Goal: Navigation & Orientation: Find specific page/section

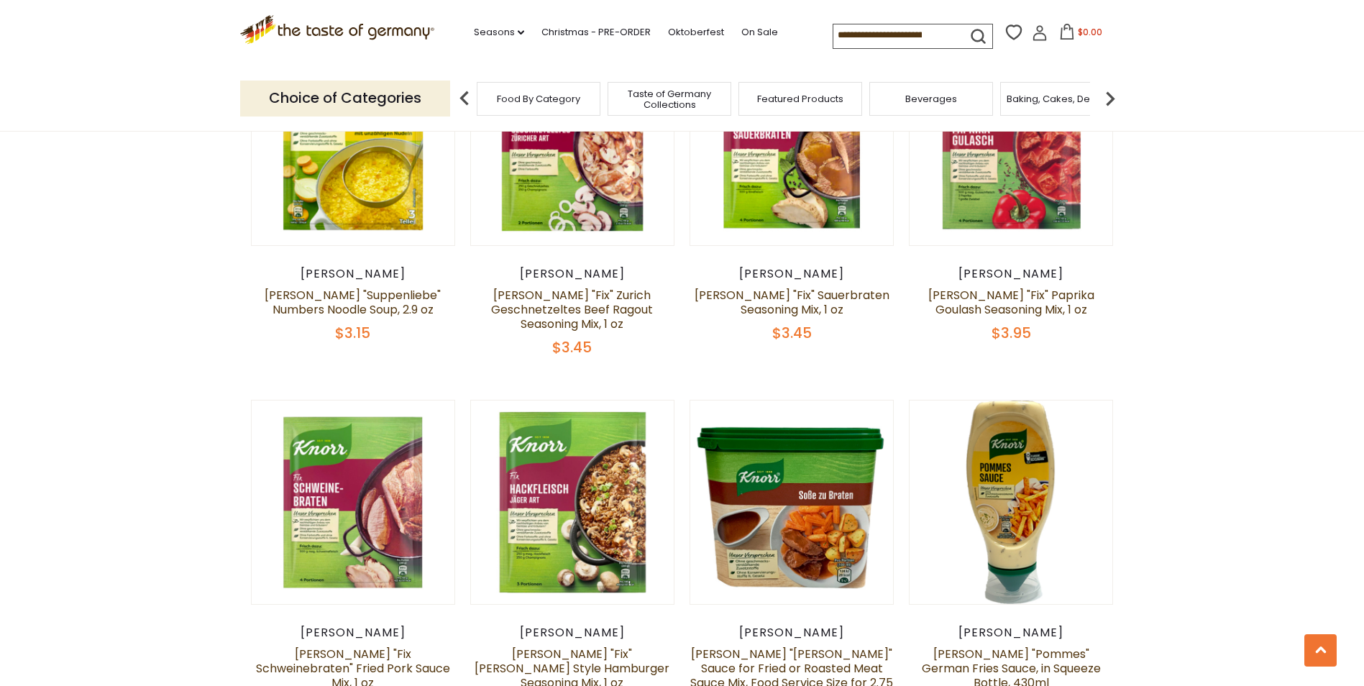
scroll to position [2804, 0]
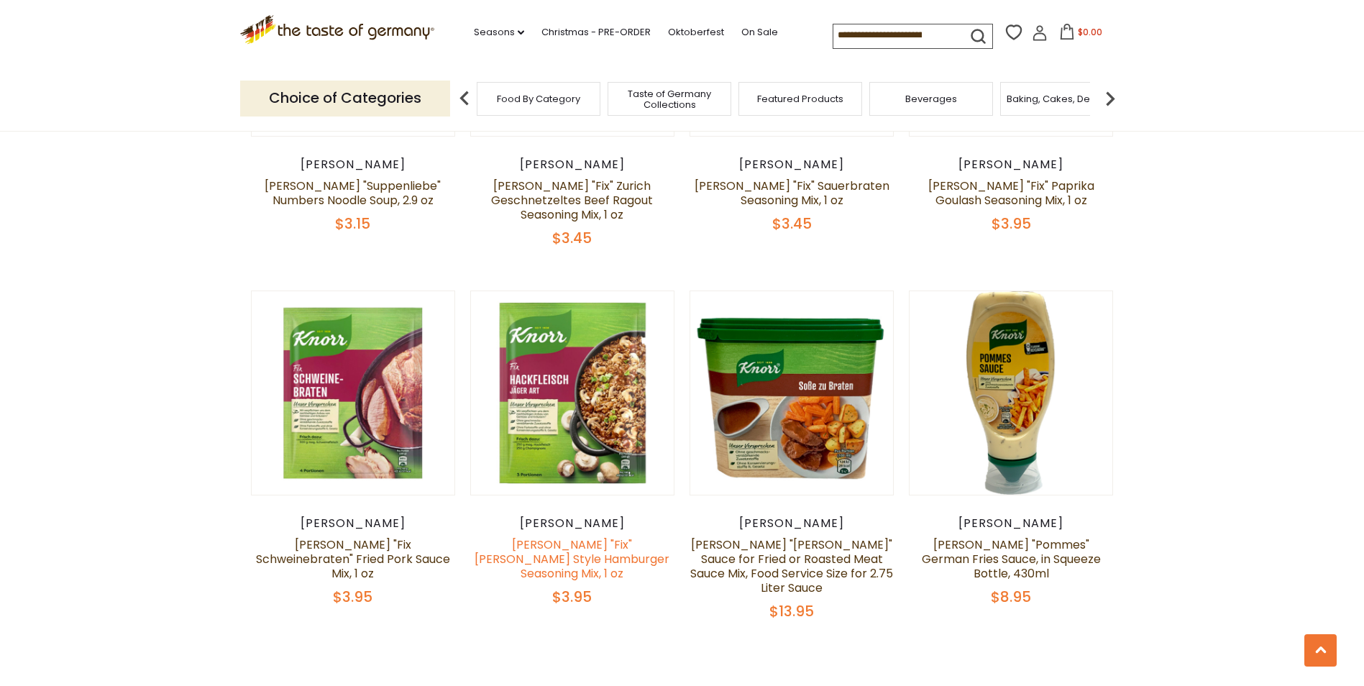
click at [526, 536] on link "[PERSON_NAME] "Fix" [PERSON_NAME] Style Hamburger Seasoning Mix, 1 oz" at bounding box center [572, 558] width 195 height 45
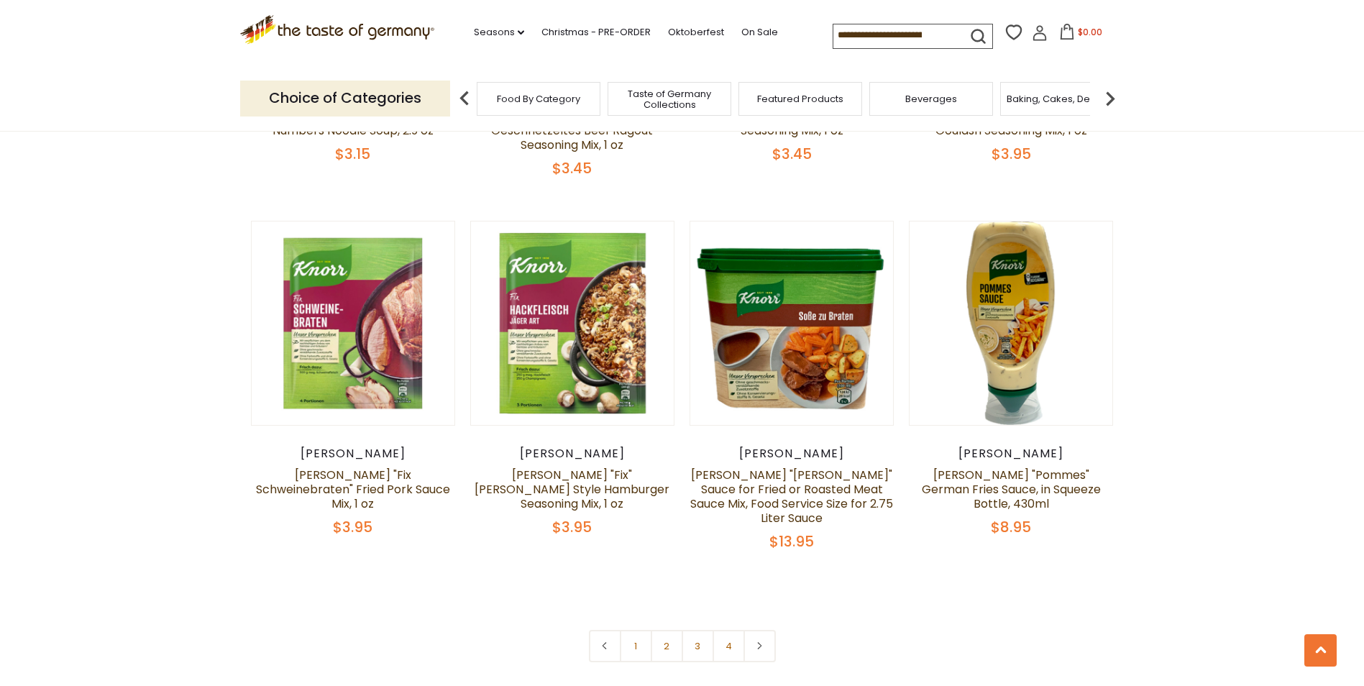
scroll to position [2951, 0]
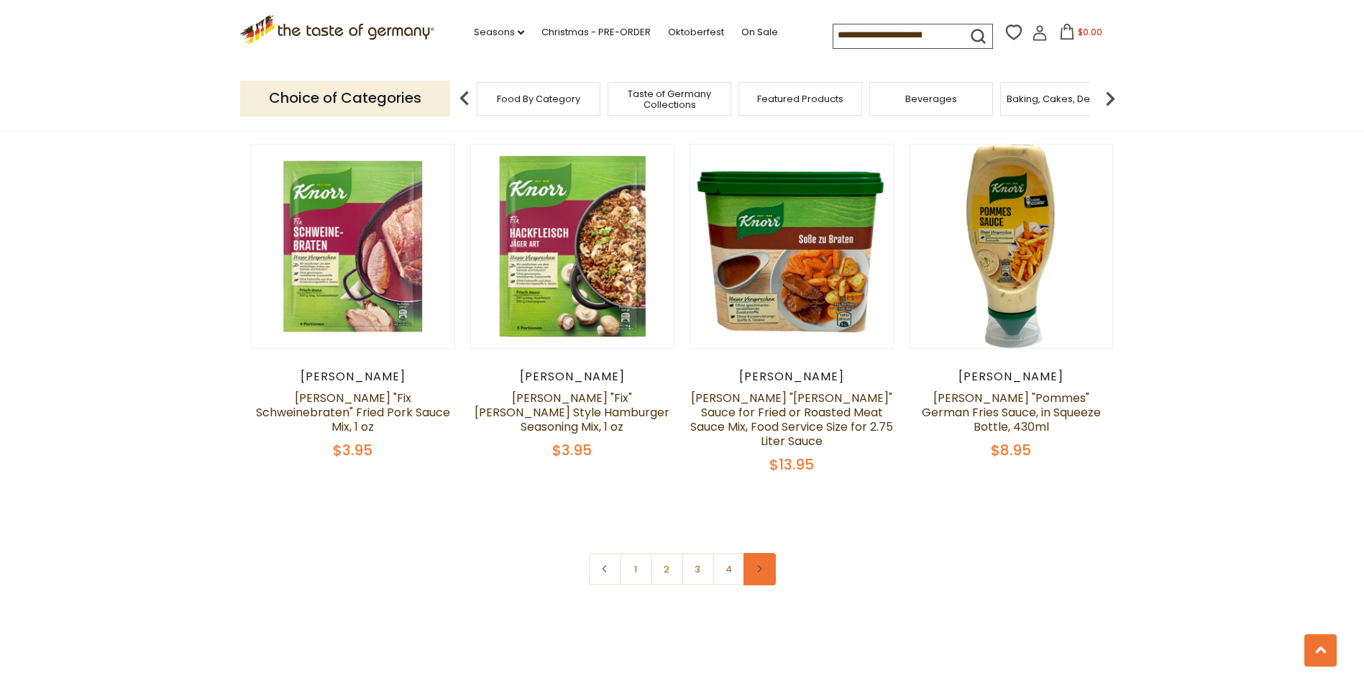
click at [761, 565] on use at bounding box center [760, 568] width 4 height 7
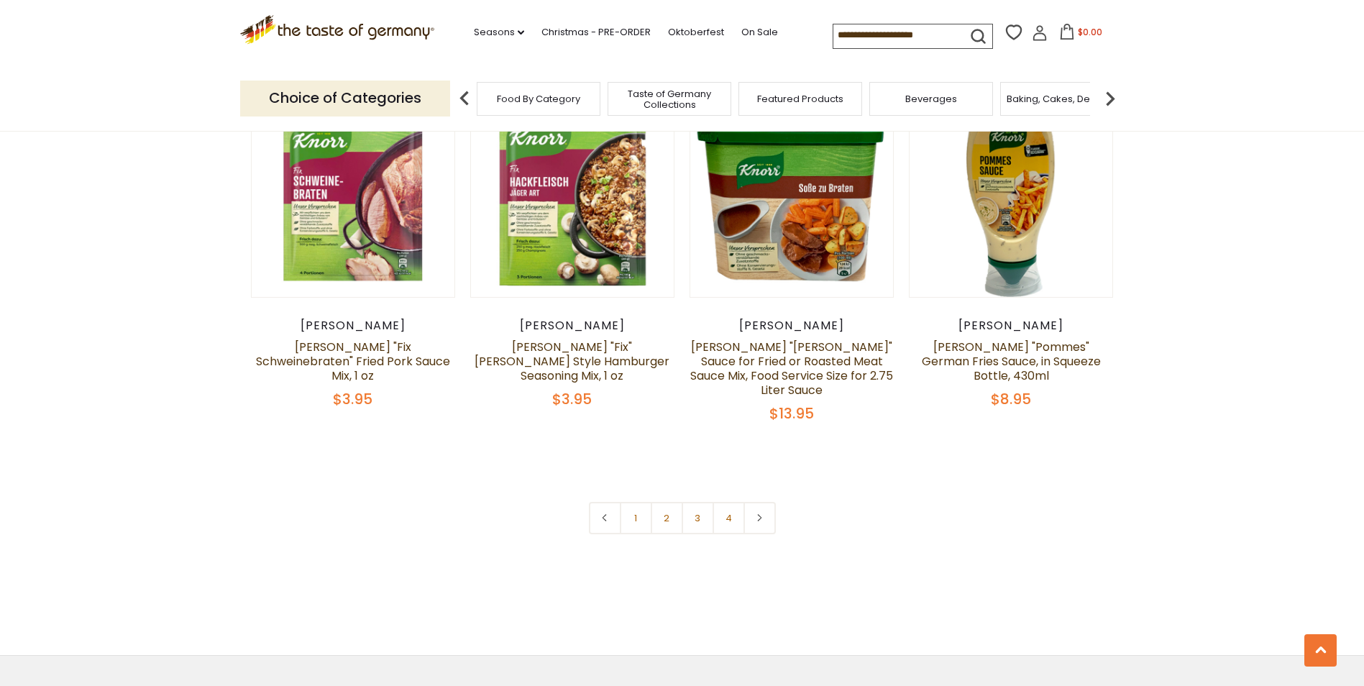
scroll to position [3020, 0]
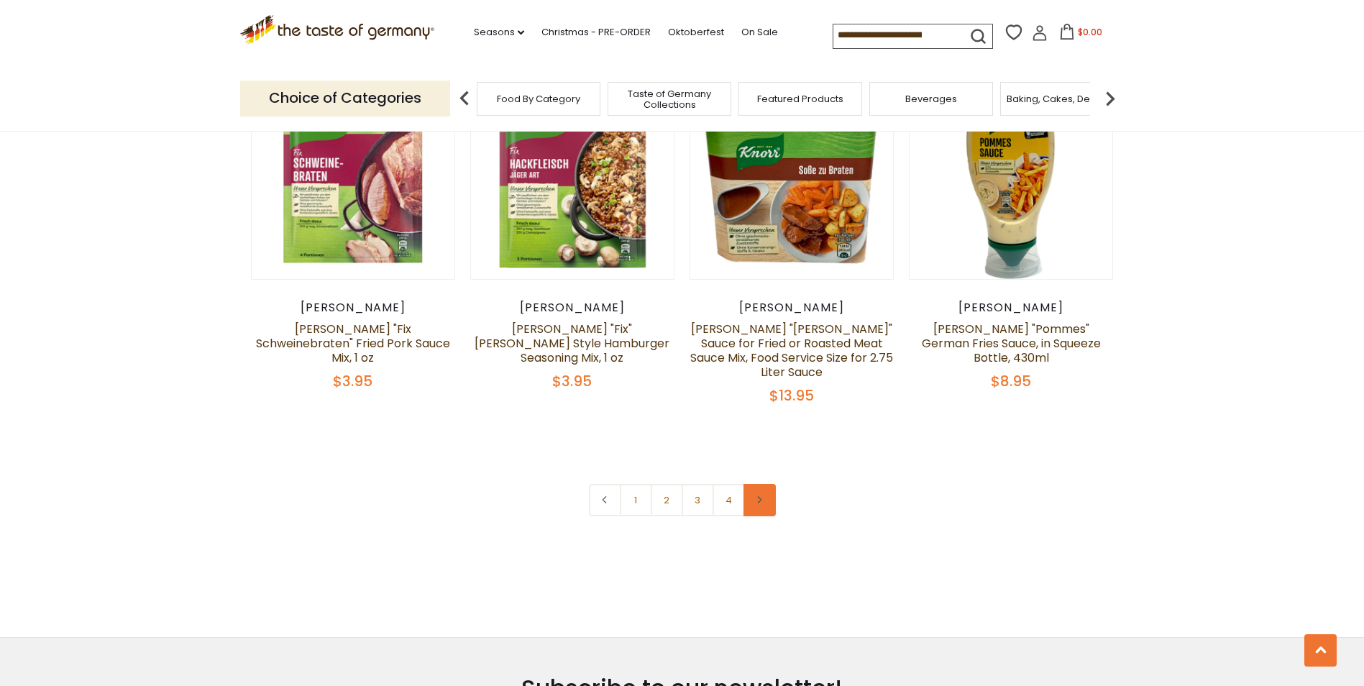
click at [762, 484] on link at bounding box center [759, 500] width 32 height 32
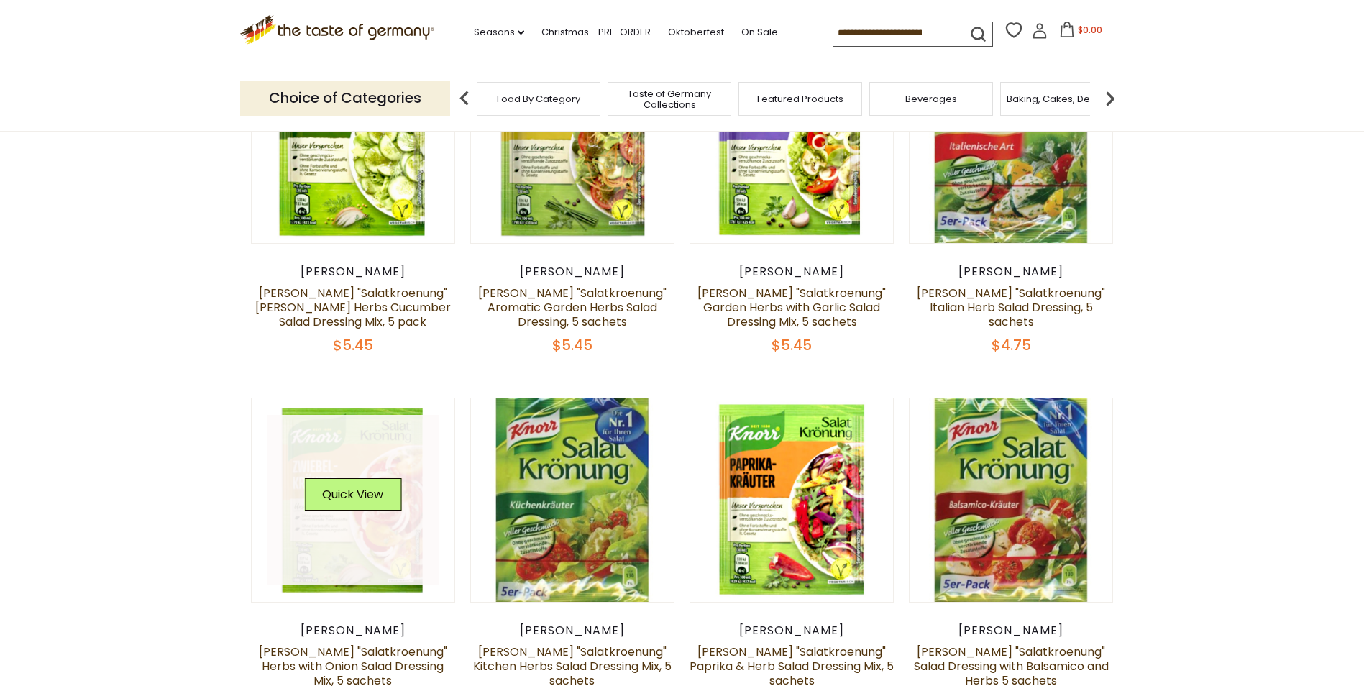
scroll to position [0, 0]
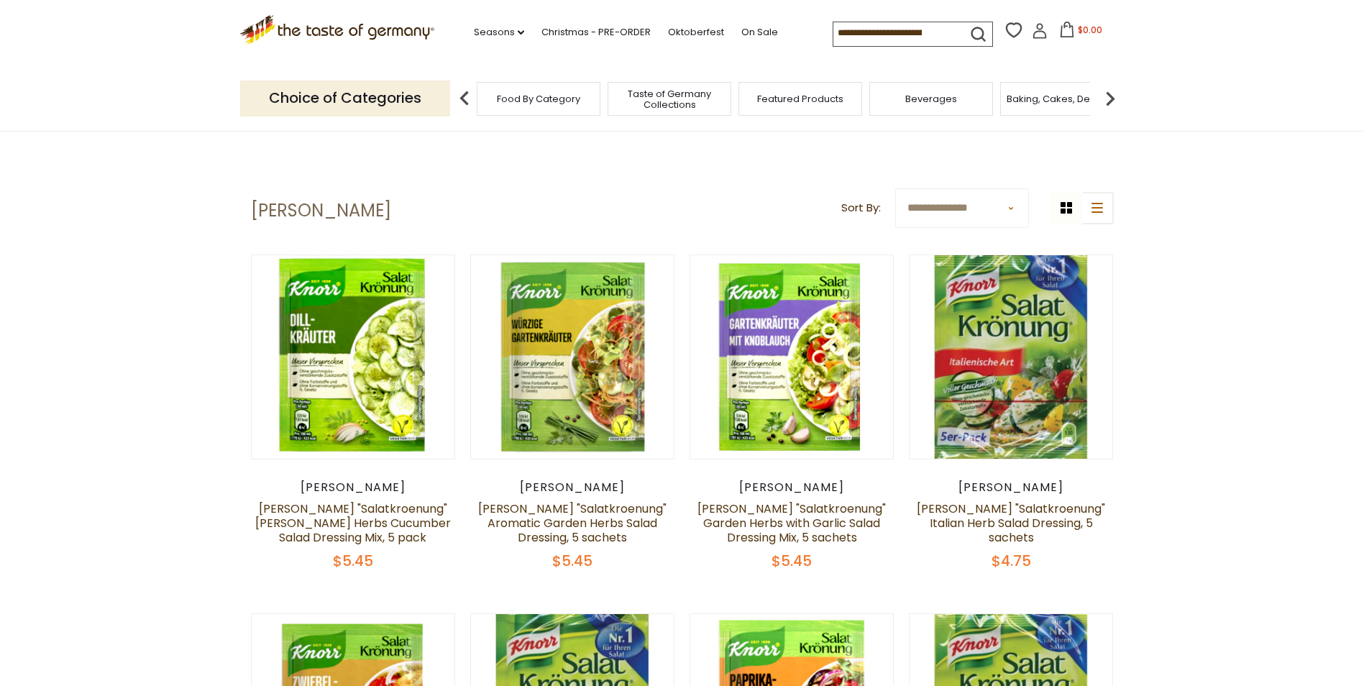
click at [796, 96] on span "Featured Products" at bounding box center [800, 98] width 86 height 11
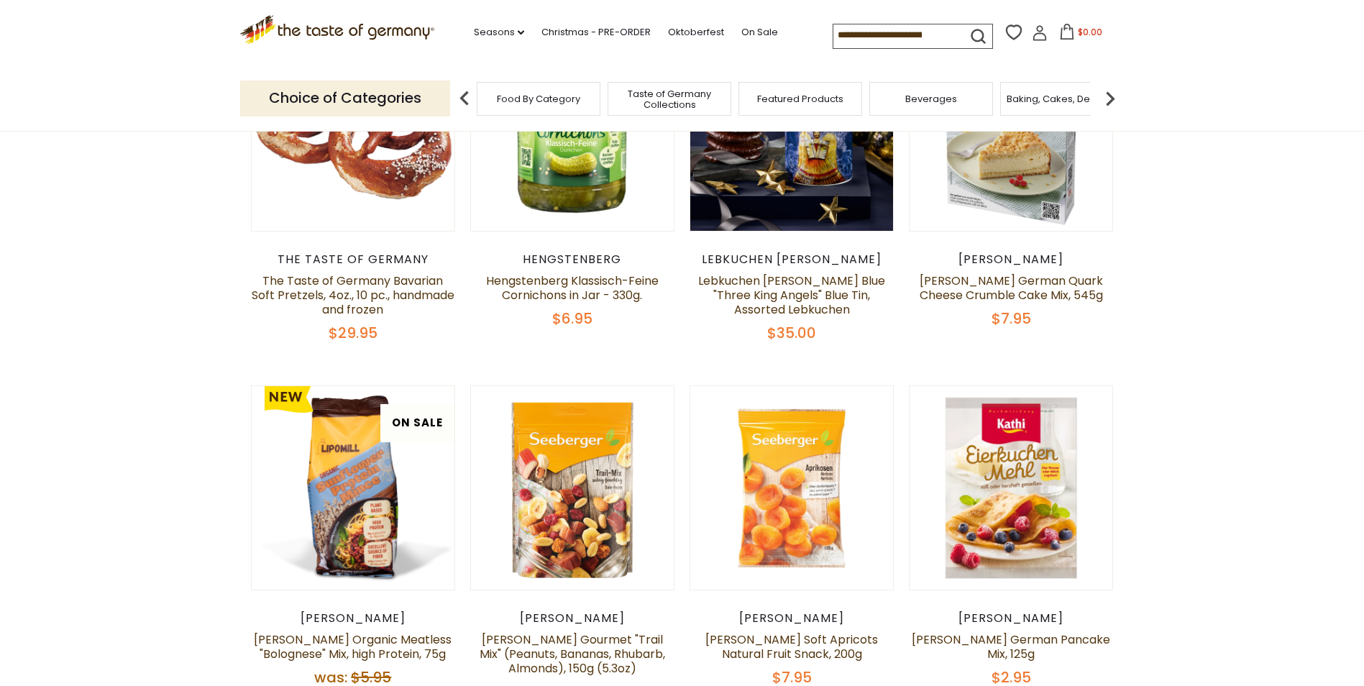
scroll to position [262, 0]
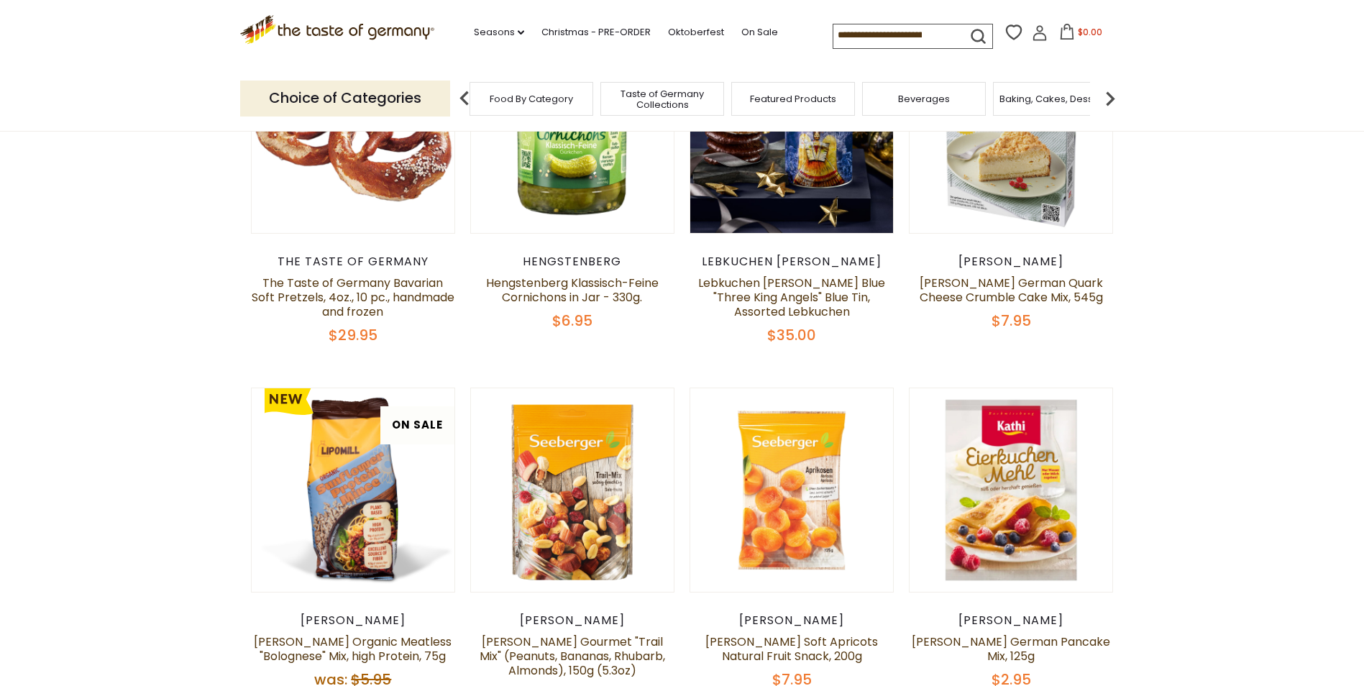
click at [674, 97] on span "Taste of Germany Collections" at bounding box center [662, 99] width 115 height 22
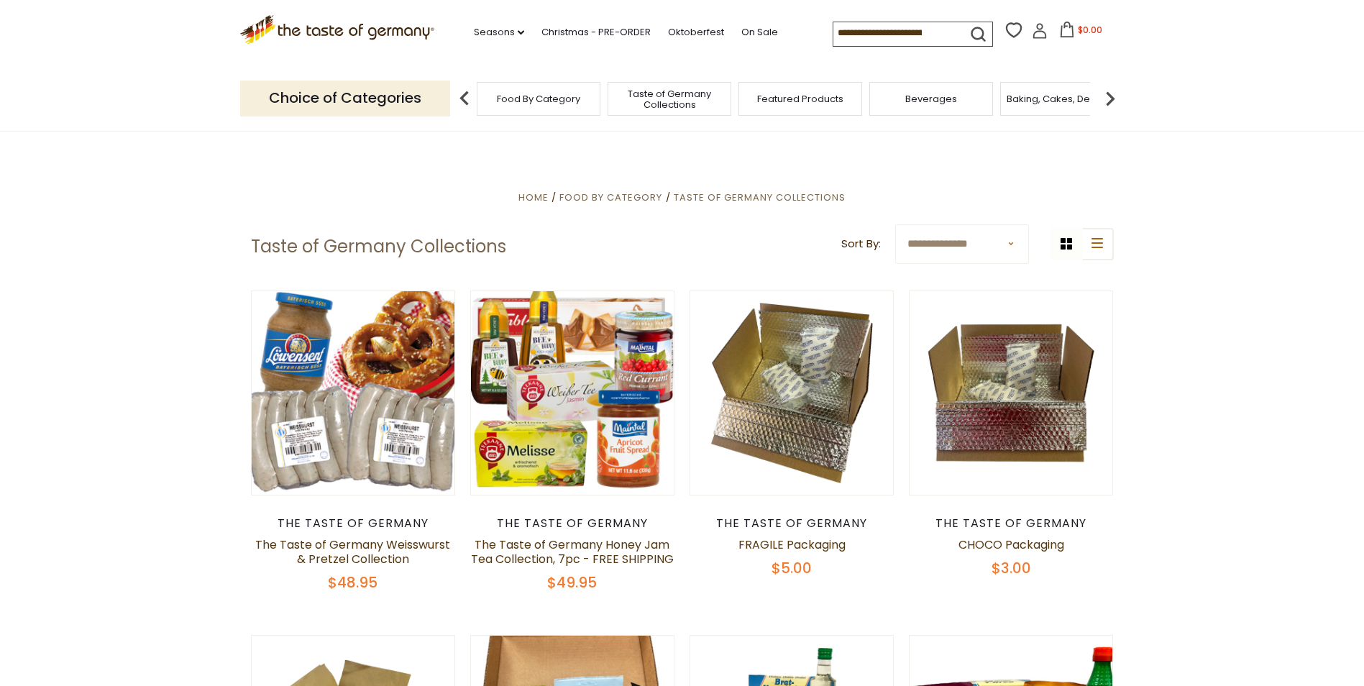
click at [1108, 99] on img at bounding box center [1110, 98] width 29 height 29
click at [1109, 96] on img at bounding box center [1110, 98] width 29 height 29
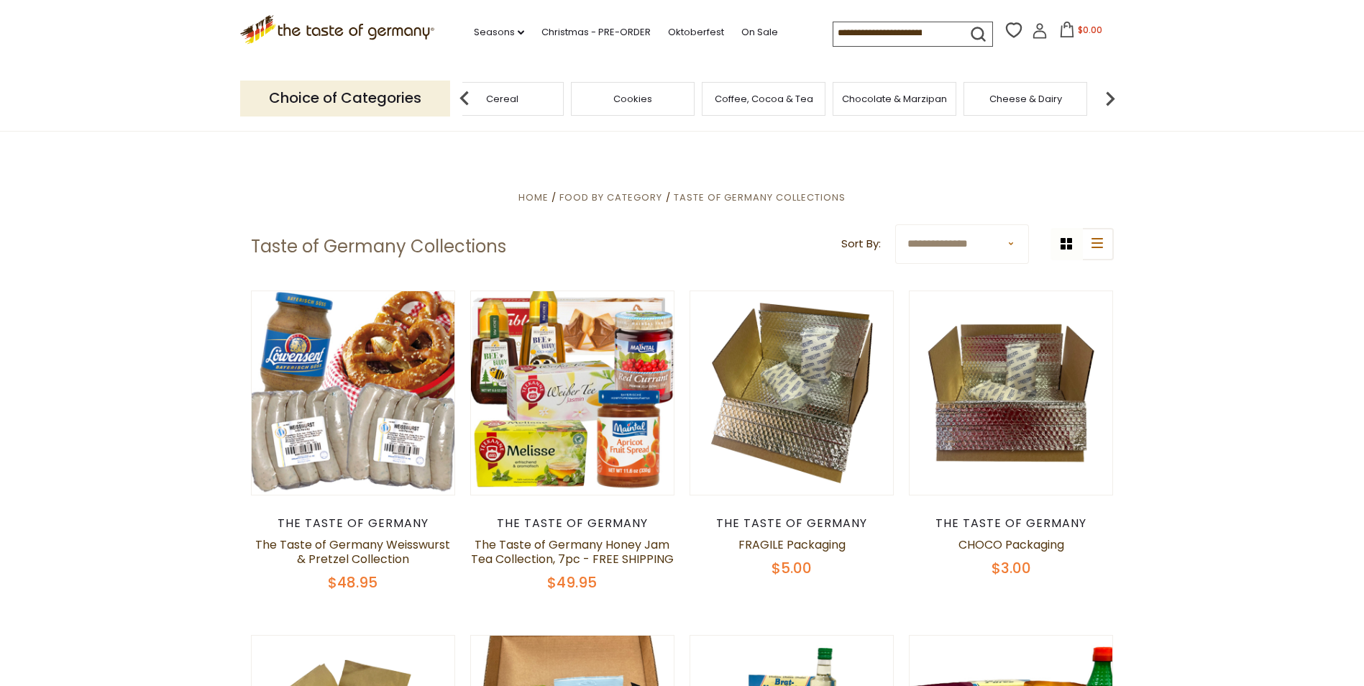
click at [1109, 96] on img at bounding box center [1110, 98] width 29 height 29
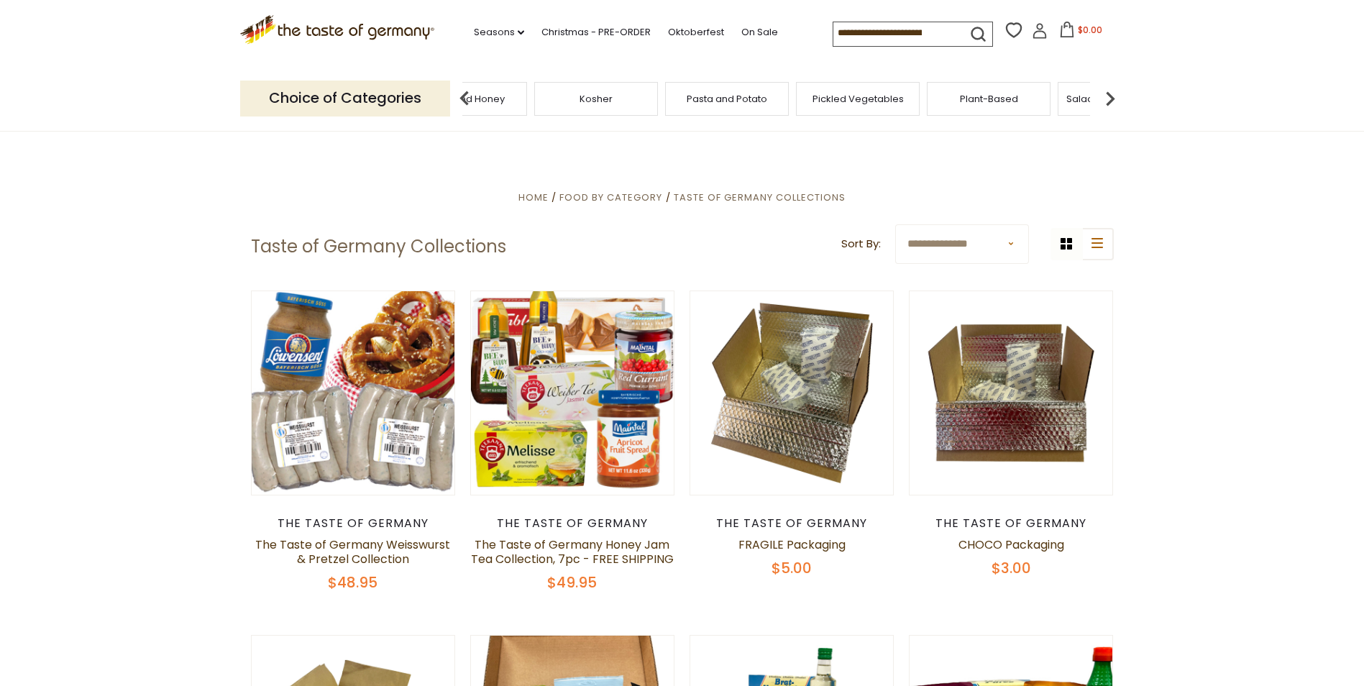
click at [1109, 96] on img at bounding box center [1110, 98] width 29 height 29
click at [612, 103] on span "Sausages" at bounding box center [618, 98] width 47 height 11
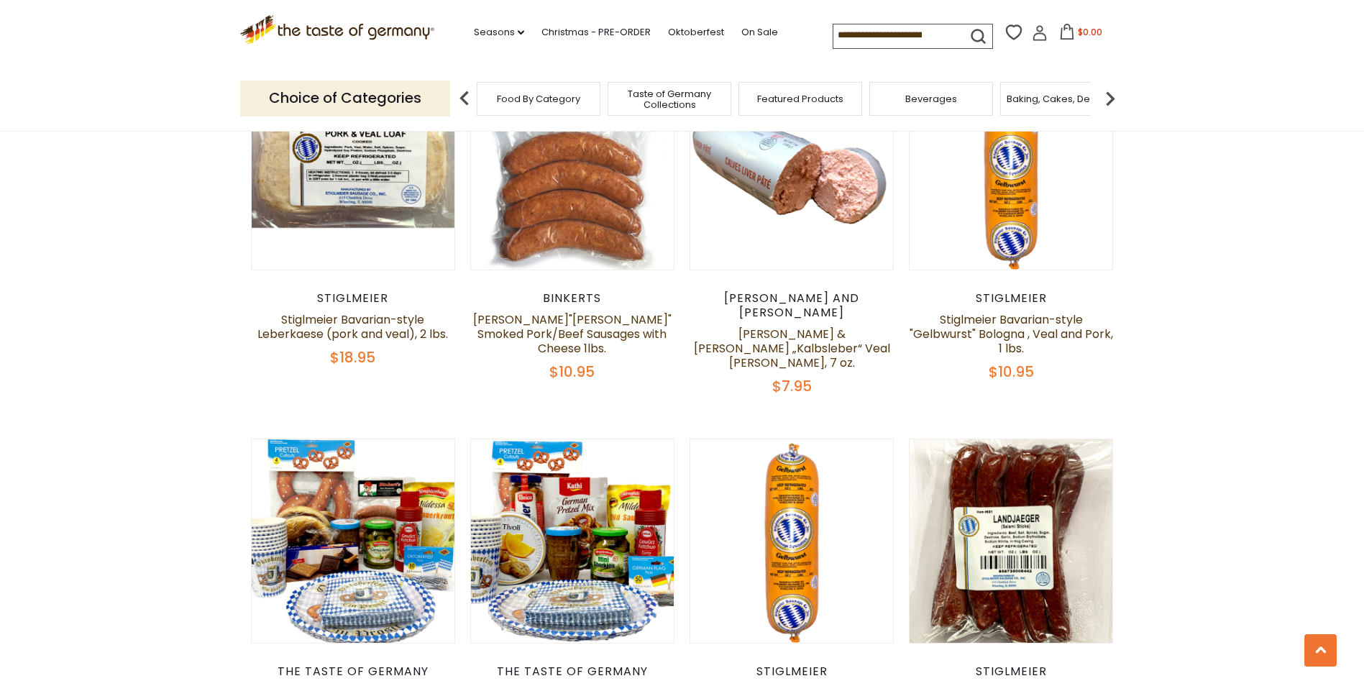
scroll to position [3236, 0]
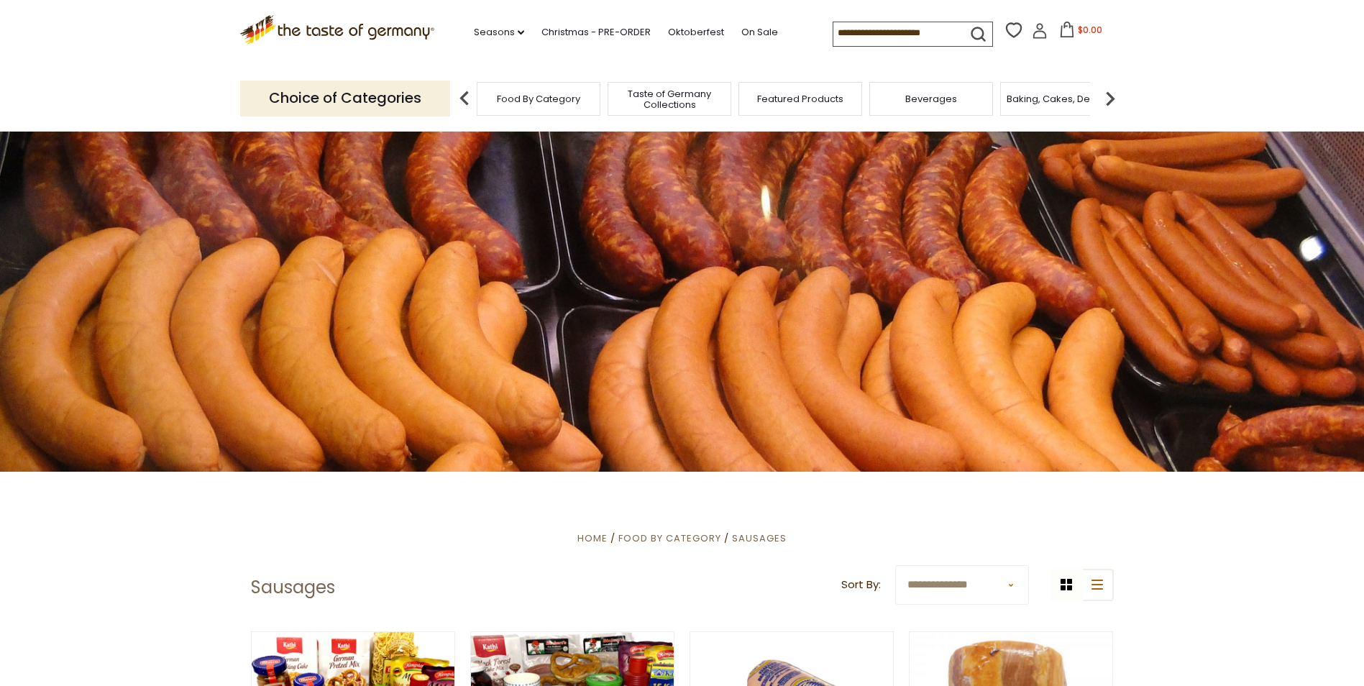
click at [545, 97] on span "Food By Category" at bounding box center [538, 98] width 83 height 11
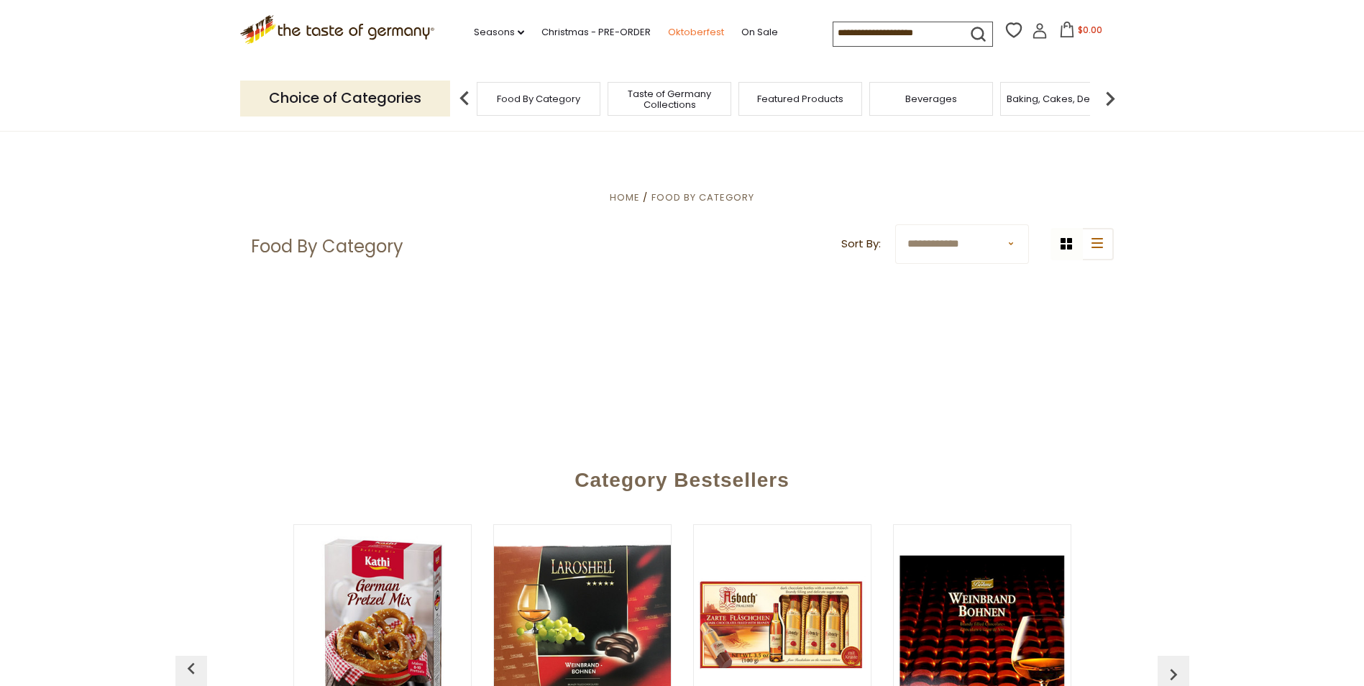
click at [692, 32] on link "Oktoberfest" at bounding box center [696, 32] width 56 height 16
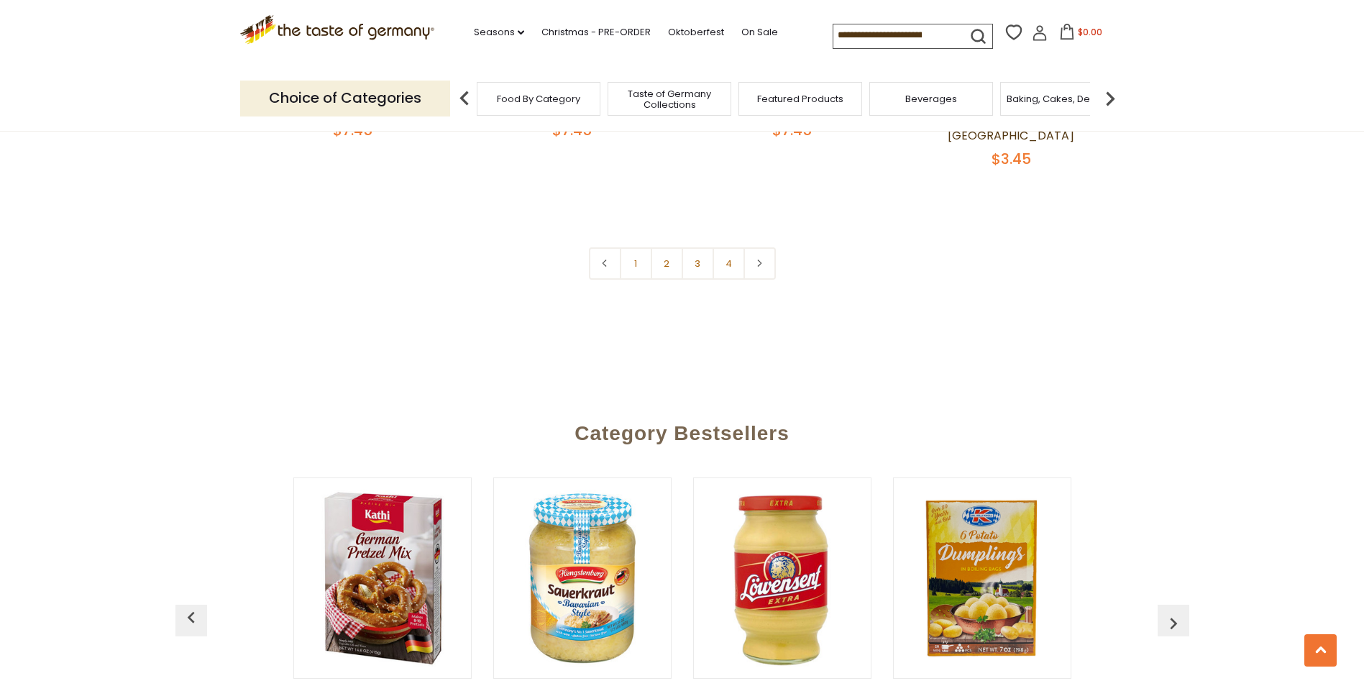
scroll to position [3667, 0]
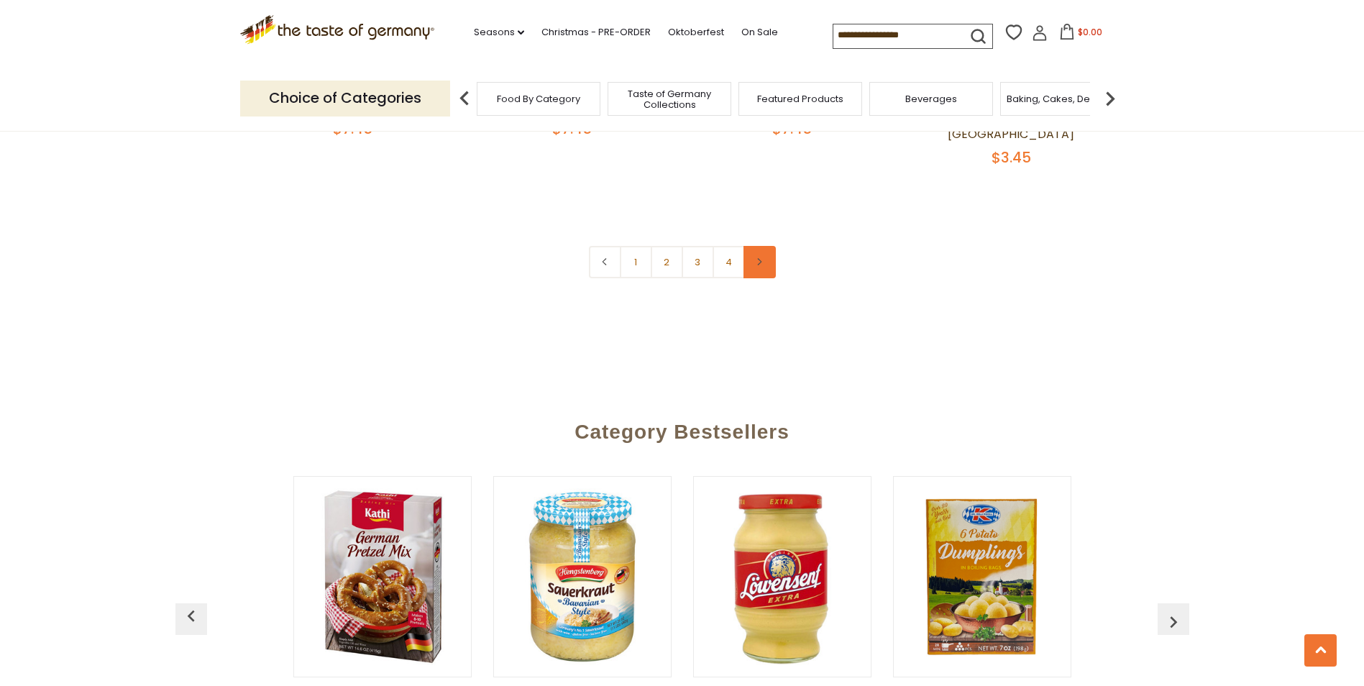
click at [755, 258] on icon at bounding box center [759, 261] width 9 height 7
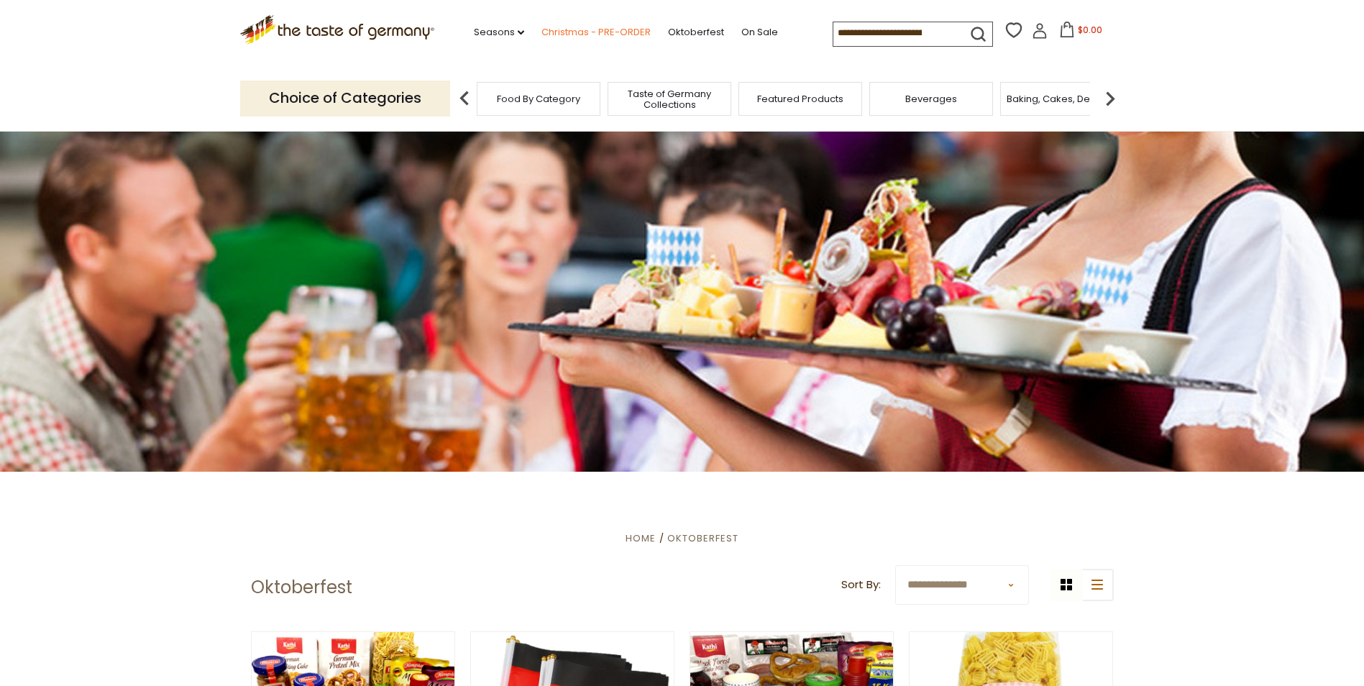
click at [592, 34] on link "Christmas - PRE-ORDER" at bounding box center [595, 32] width 109 height 16
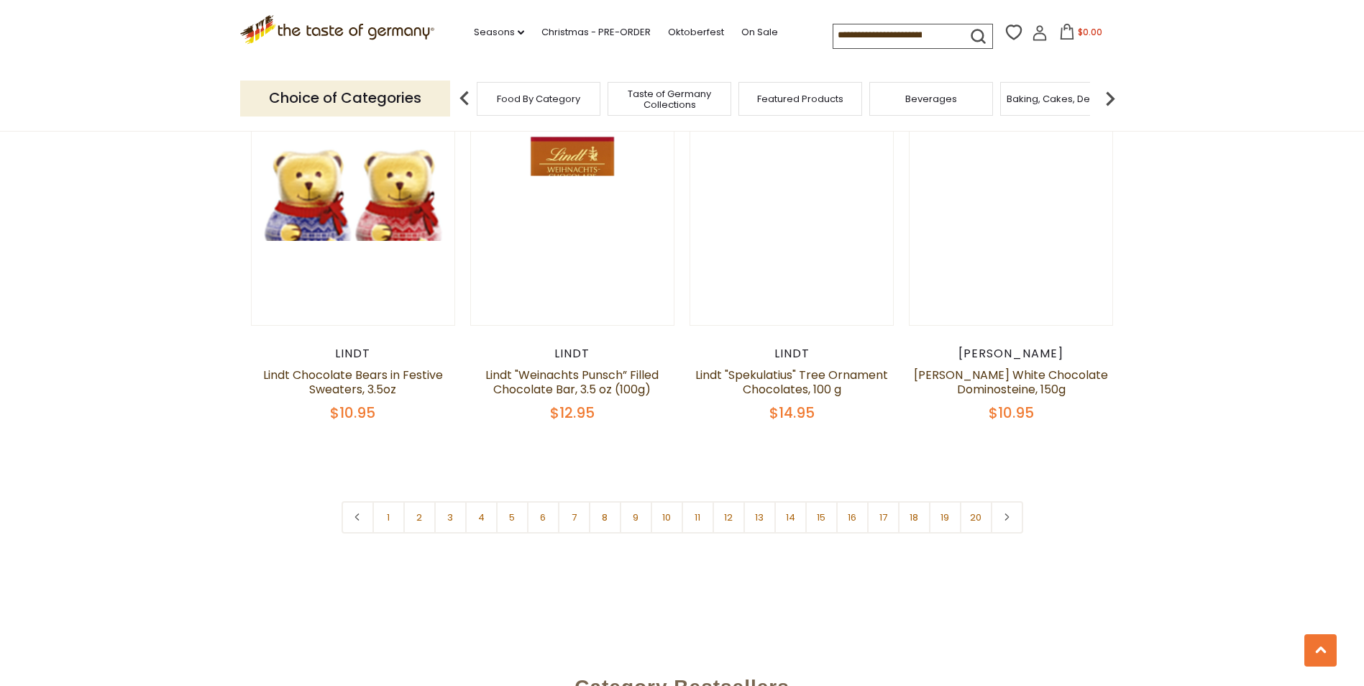
scroll to position [3308, 0]
